Goal: Register for event/course

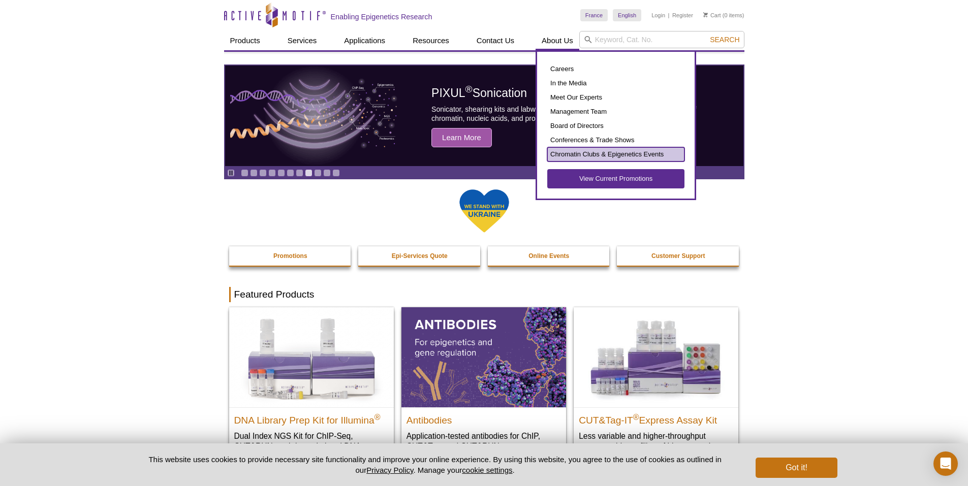
click at [583, 154] on link "Chromatin Clubs & Epigenetics Events" at bounding box center [615, 154] width 137 height 14
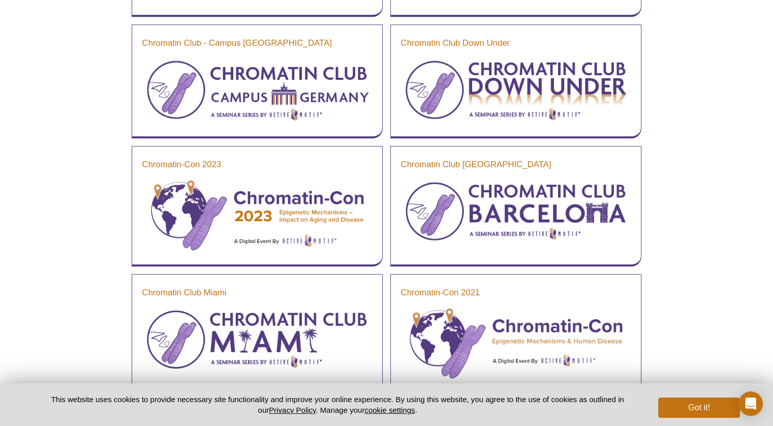
scroll to position [773, 0]
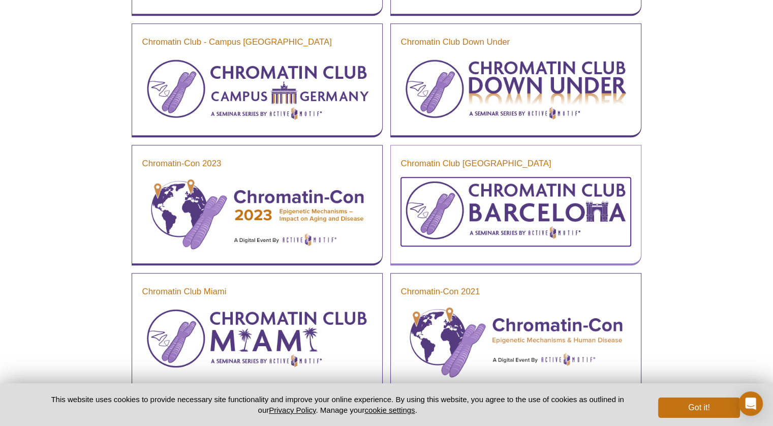
click at [598, 202] on img at bounding box center [516, 210] width 230 height 66
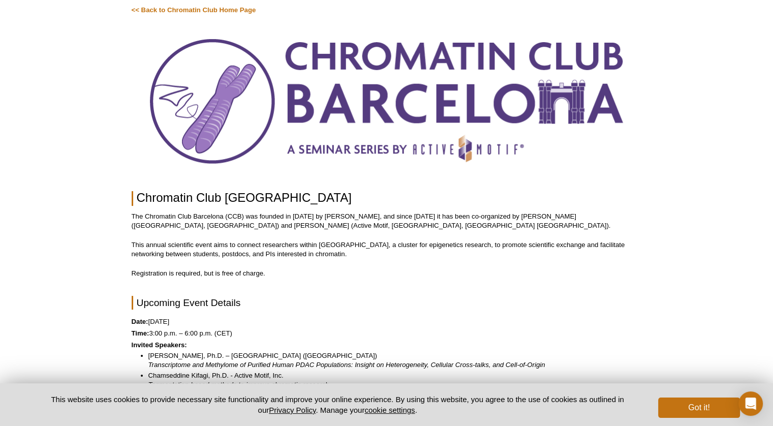
scroll to position [51, 0]
